Goal: Information Seeking & Learning: Check status

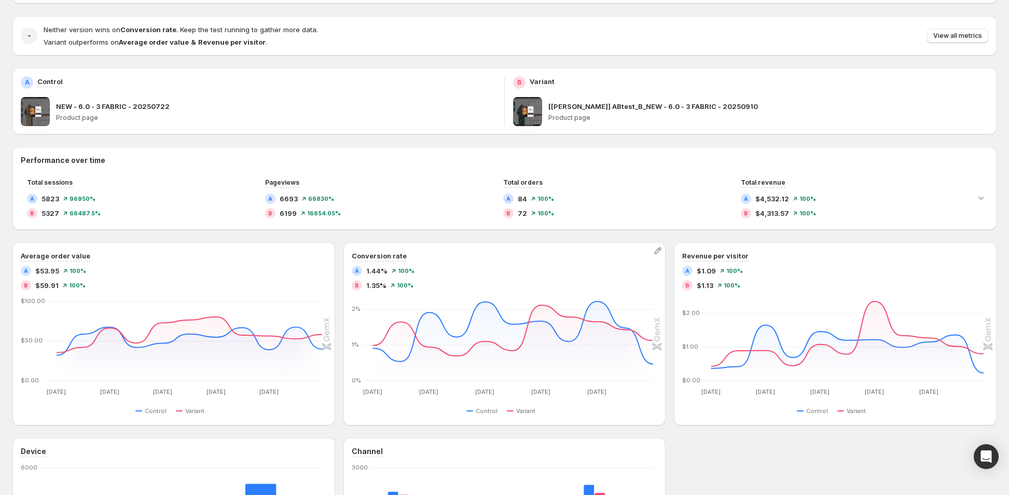
scroll to position [52, 0]
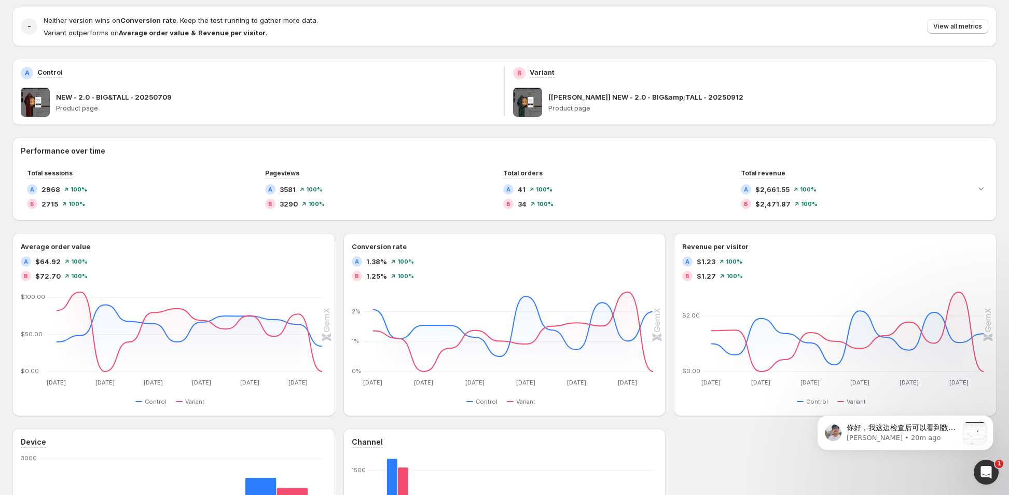
scroll to position [156, 0]
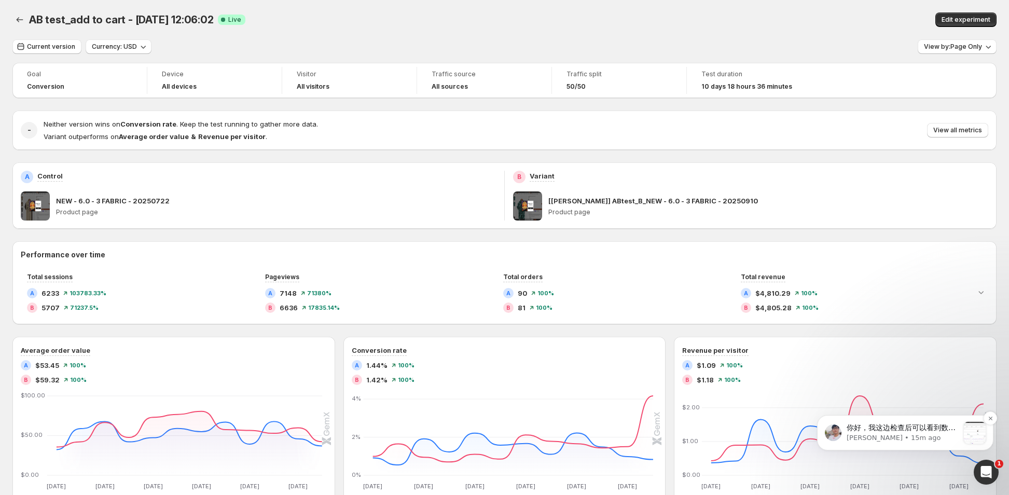
click at [869, 435] on p "[PERSON_NAME] • 15m ago" at bounding box center [902, 437] width 112 height 9
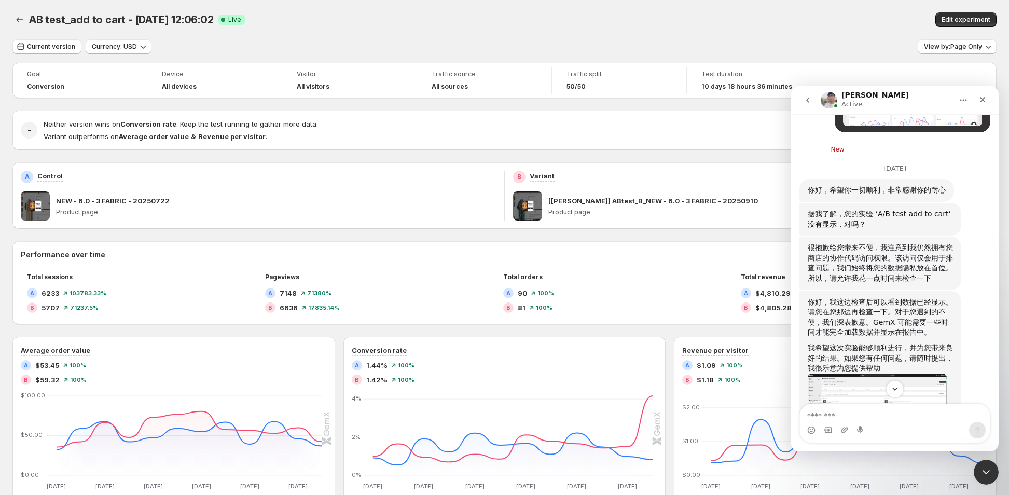
scroll to position [8920, 0]
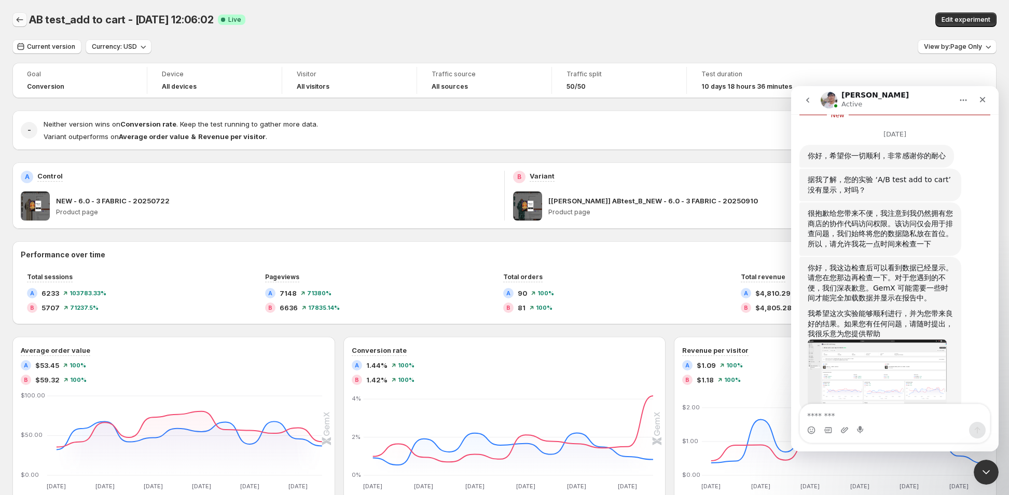
click at [16, 21] on icon "Back" at bounding box center [20, 20] width 10 height 10
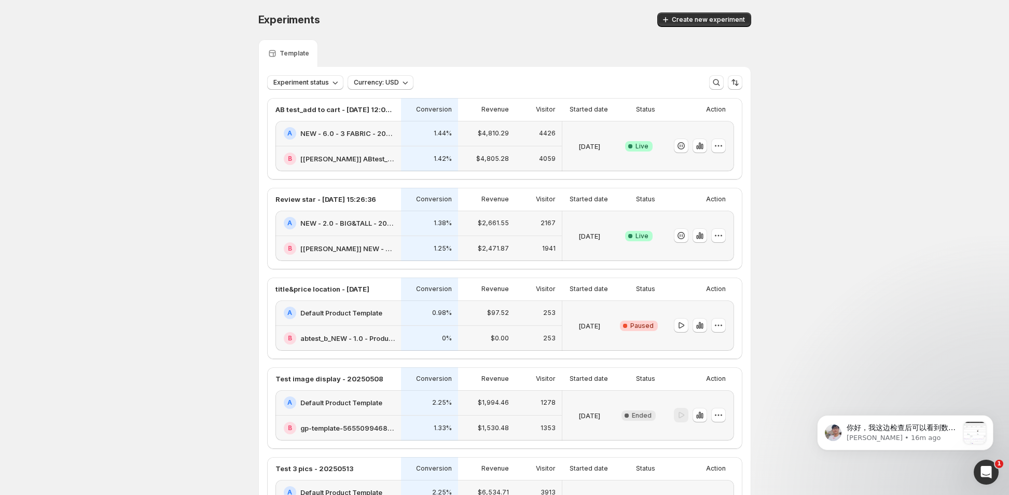
click at [420, 141] on div "1.44%" at bounding box center [429, 133] width 57 height 25
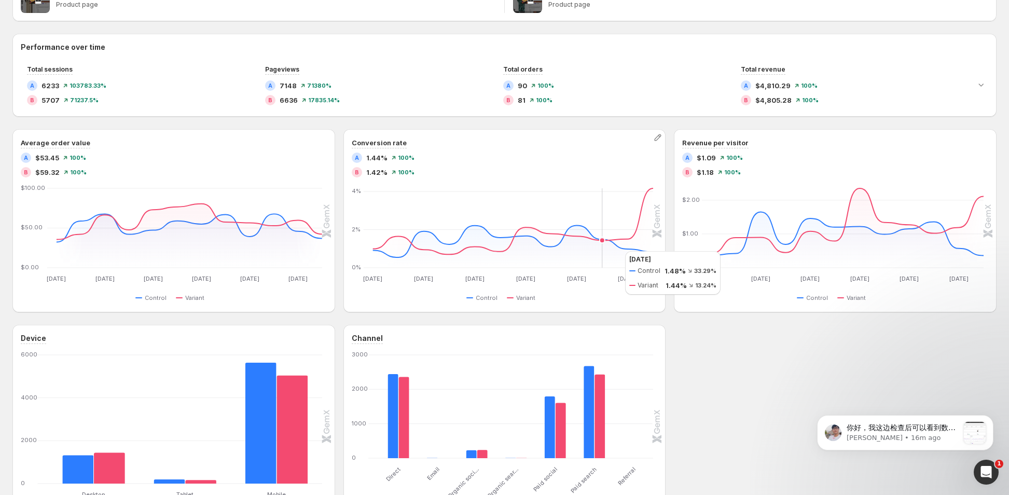
scroll to position [259, 0]
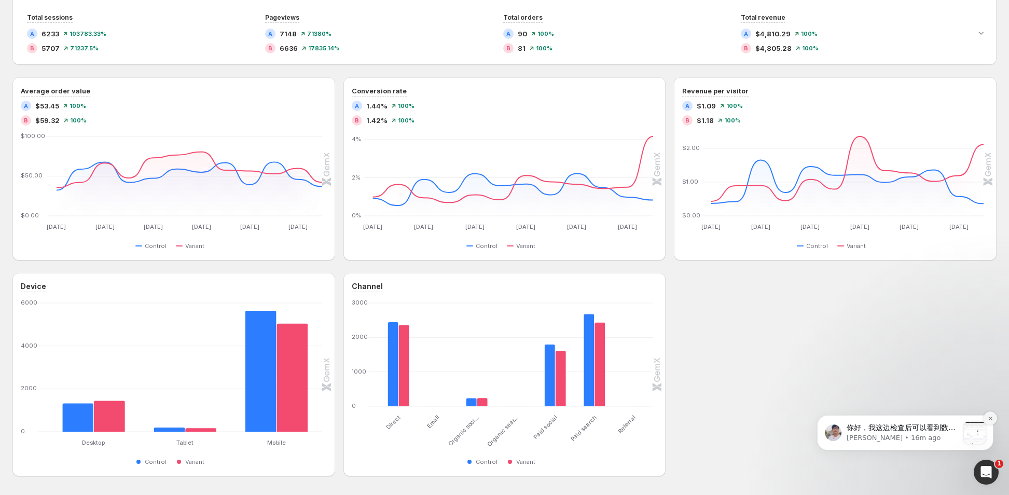
click at [989, 421] on button "Dismiss notification" at bounding box center [989, 417] width 13 height 13
click at [990, 419] on icon "Dismiss notification" at bounding box center [991, 418] width 6 height 6
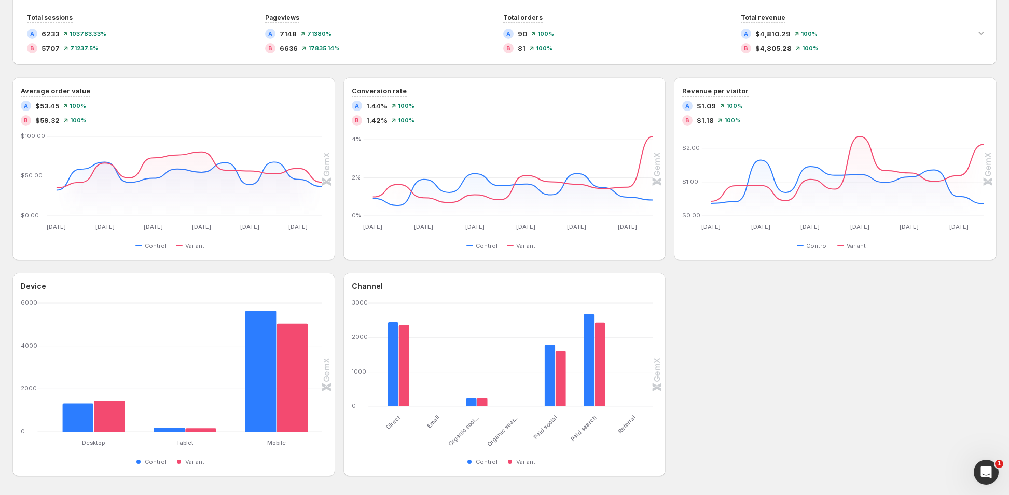
click at [749, 341] on div "Device Desktop Desktop Tablet Tablet Mobile Mobile 0 2000 4000 6000 Control Var…" at bounding box center [504, 374] width 984 height 203
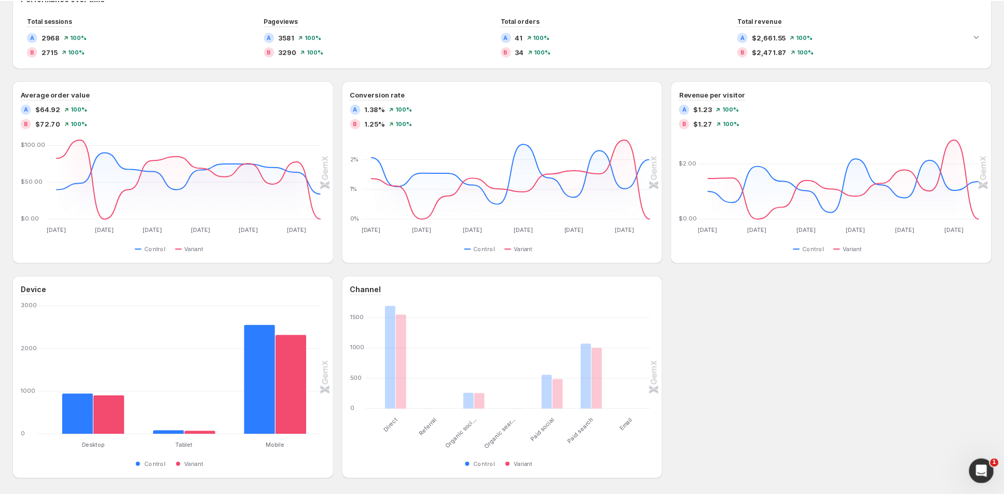
scroll to position [244, 0]
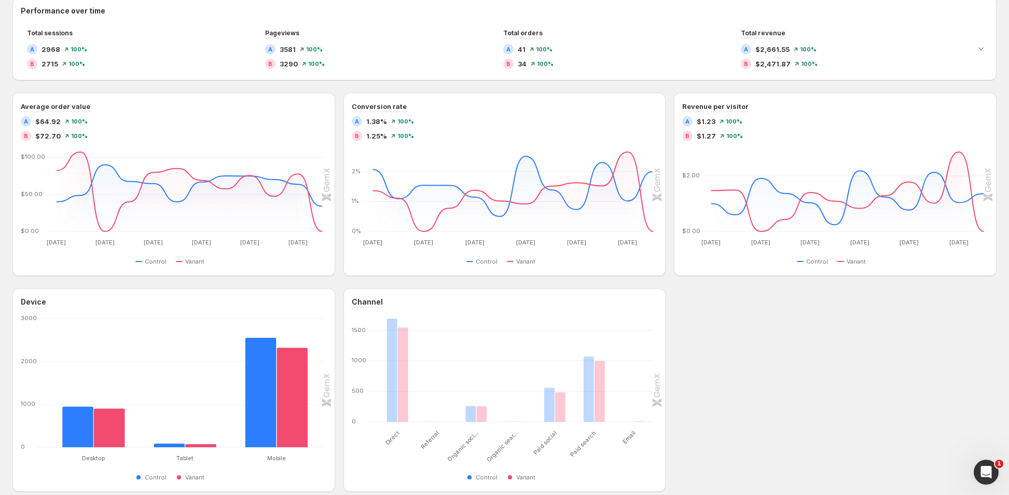
click at [828, 379] on div "Device Desktop Desktop Tablet Tablet Mobile Mobile 0 1000 2000 3000 Control Var…" at bounding box center [504, 389] width 984 height 203
click at [746, 334] on div "Device Desktop Desktop Tablet Tablet Mobile Mobile 0 1000 2000 3000 Control Var…" at bounding box center [504, 389] width 984 height 203
